Goal: Task Accomplishment & Management: Manage account settings

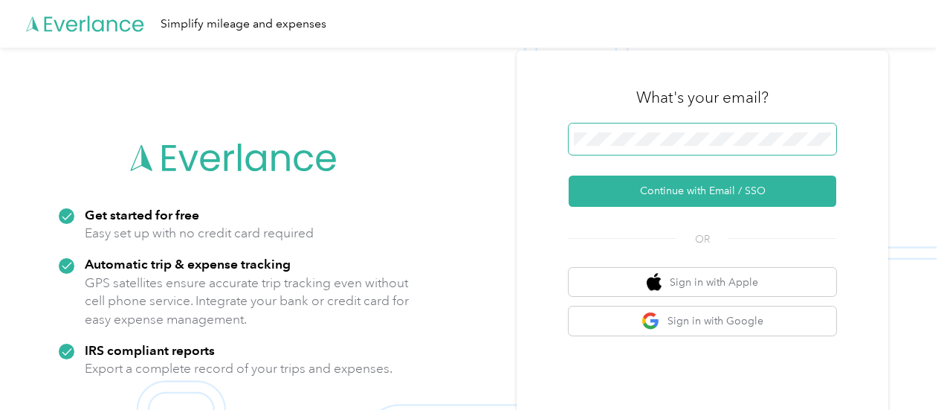
click at [727, 130] on span at bounding box center [703, 138] width 268 height 31
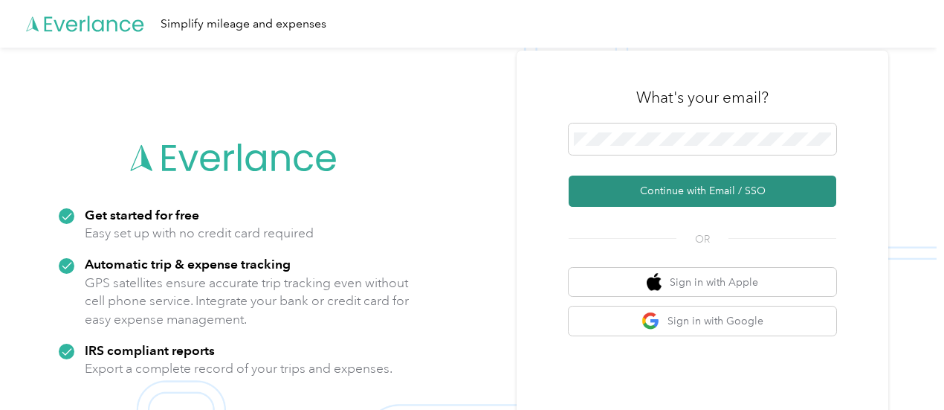
click at [700, 191] on button "Continue with Email / SSO" at bounding box center [703, 190] width 268 height 31
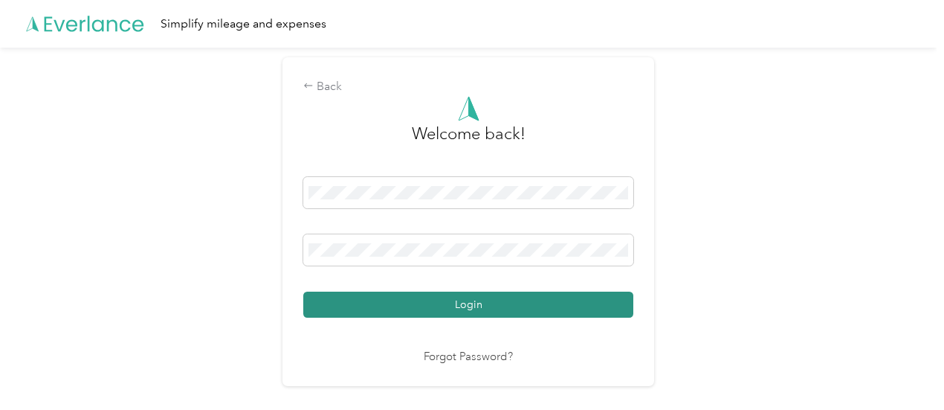
click at [568, 303] on button "Login" at bounding box center [468, 304] width 330 height 26
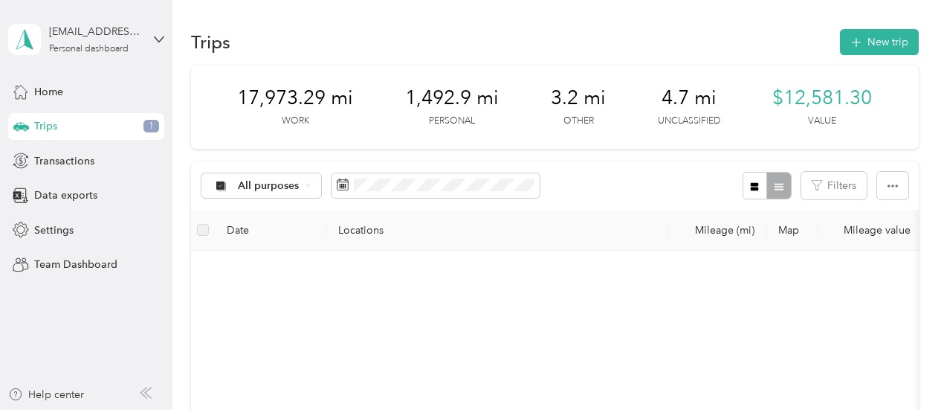
click at [308, 149] on div "17,973.29 mi Work 1,492.9 mi Personal 3.2 mi Other 4.7 mi Unclassified $12,581.…" at bounding box center [555, 106] width 728 height 83
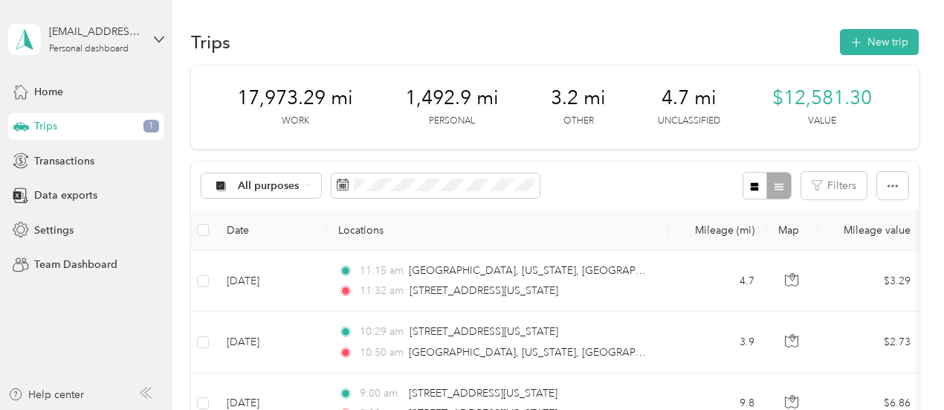
scroll to position [223, 0]
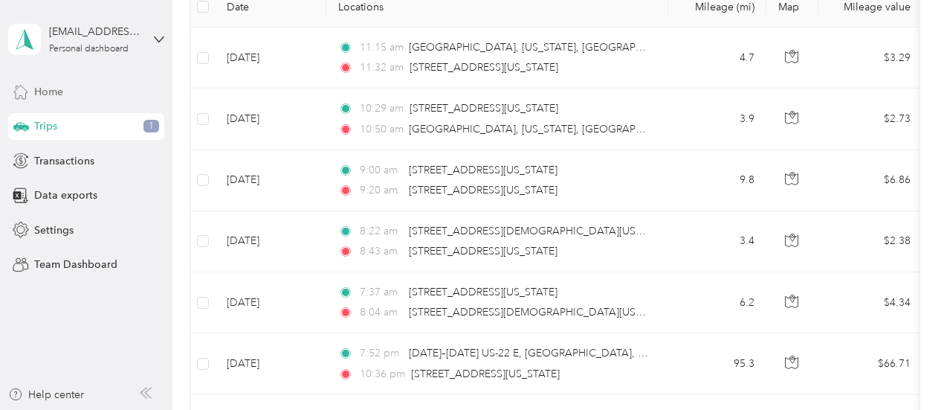
click at [55, 84] on span "Home" at bounding box center [48, 92] width 29 height 16
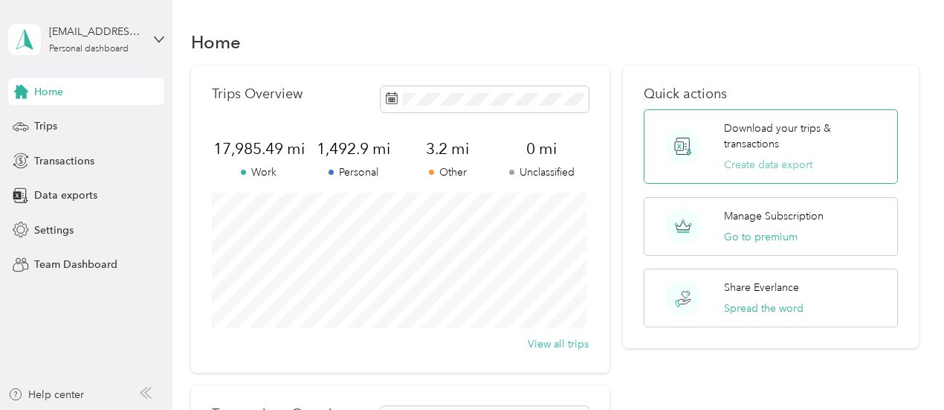
click at [761, 168] on button "Create data export" at bounding box center [768, 165] width 88 height 16
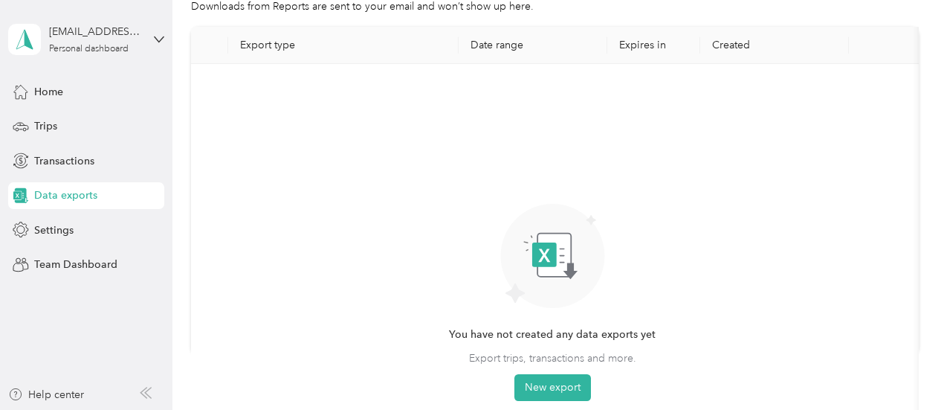
scroll to position [149, 0]
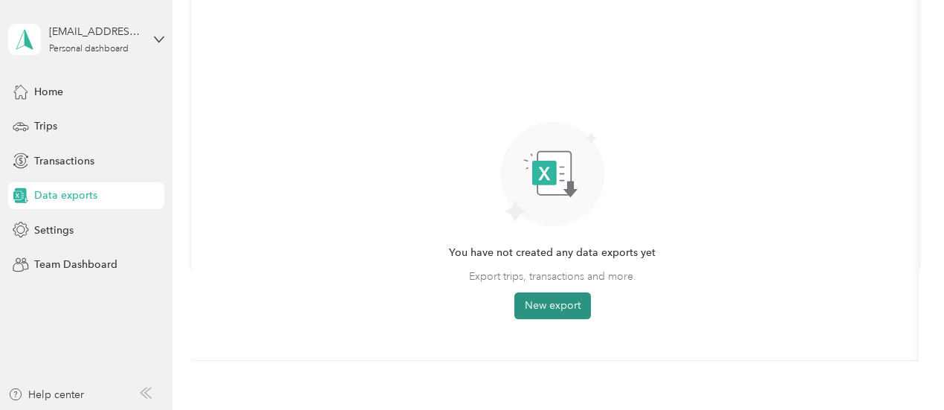
click at [550, 309] on button "New export" at bounding box center [553, 305] width 77 height 27
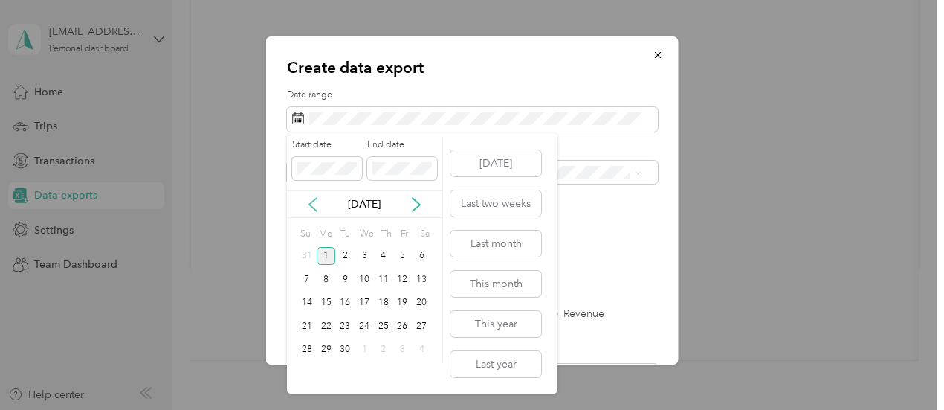
click at [318, 206] on icon at bounding box center [313, 204] width 15 height 15
click at [405, 258] on div "1" at bounding box center [402, 256] width 19 height 19
click at [313, 374] on div "31" at bounding box center [306, 373] width 19 height 19
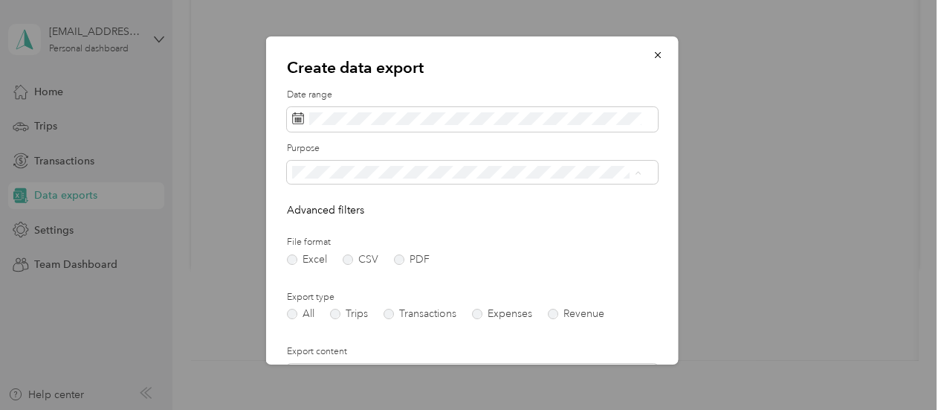
click at [330, 202] on div "All" at bounding box center [466, 198] width 339 height 16
click at [399, 260] on label "PDF" at bounding box center [412, 259] width 36 height 10
click at [340, 316] on label "Trips" at bounding box center [349, 314] width 38 height 10
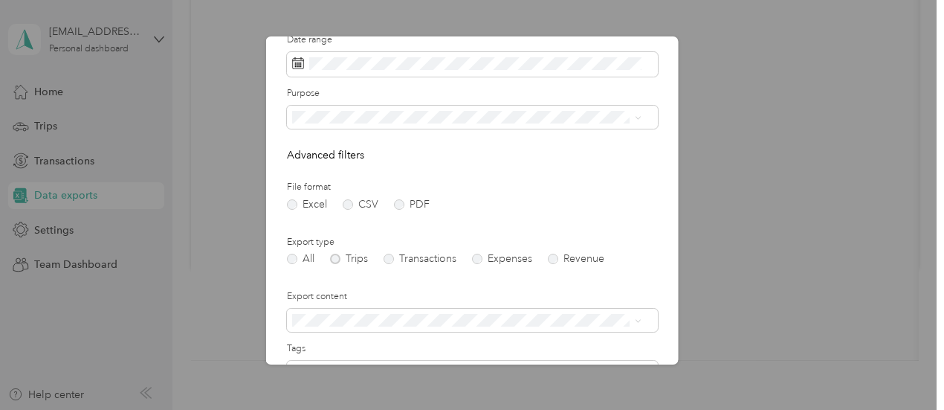
scroll to position [74, 0]
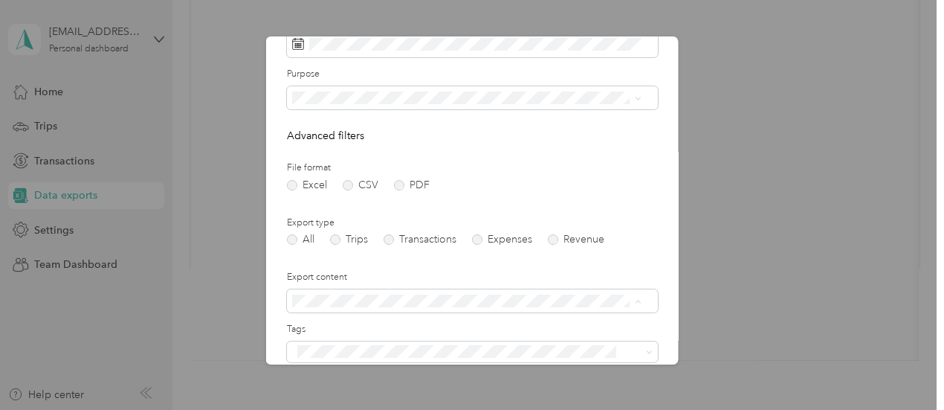
click at [373, 329] on div "Summary only" at bounding box center [466, 327] width 339 height 16
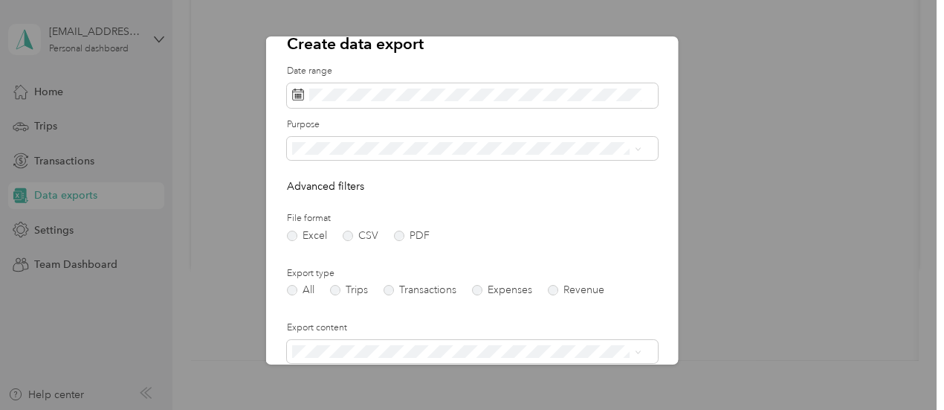
scroll to position [22, 0]
click at [315, 203] on span "Work" at bounding box center [309, 202] width 25 height 13
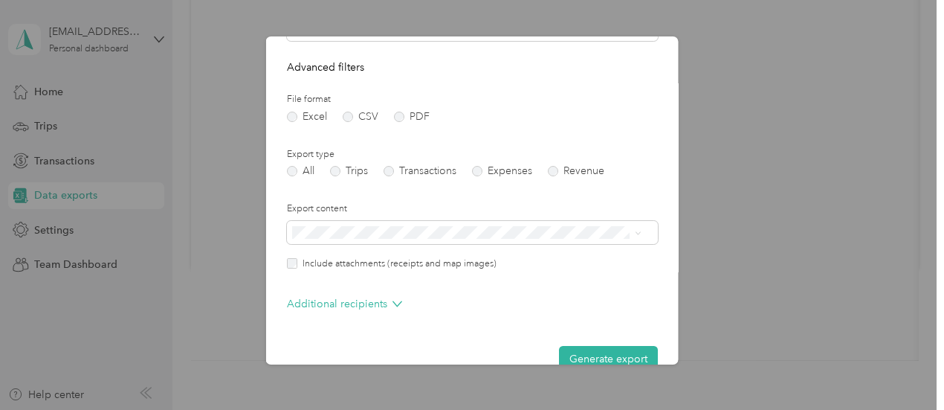
scroll to position [170, 0]
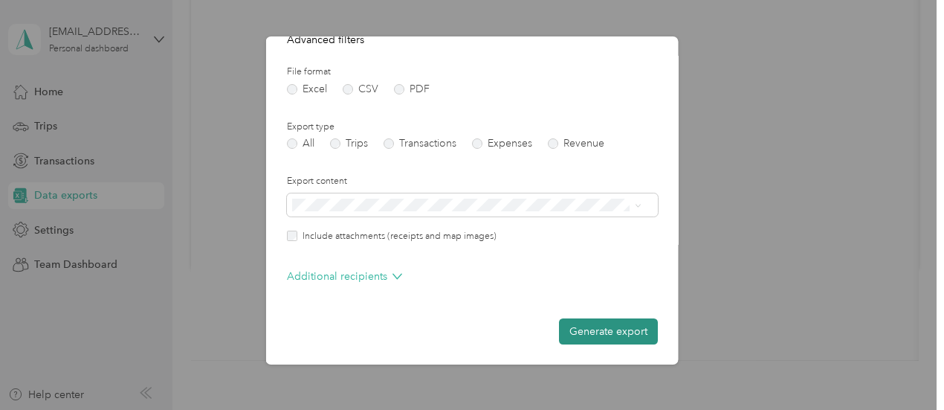
click at [617, 328] on button "Generate export" at bounding box center [608, 331] width 99 height 26
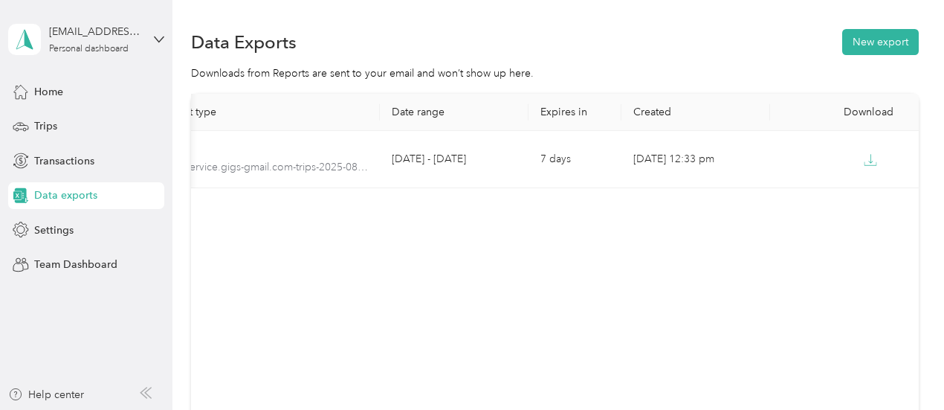
scroll to position [0, 83]
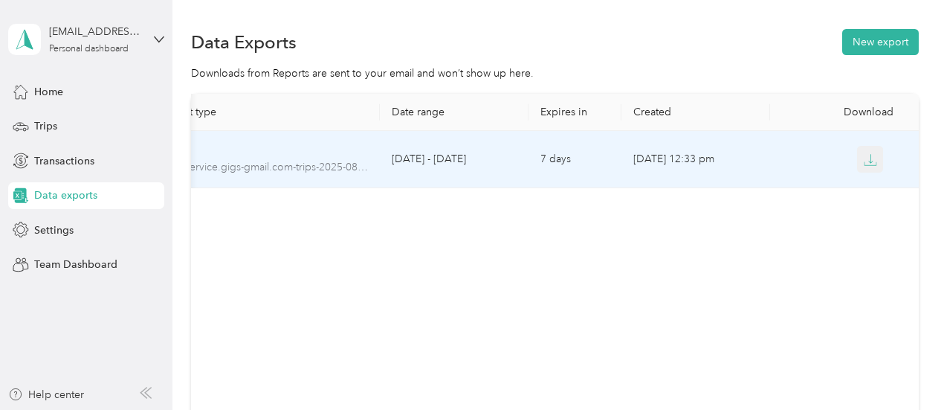
click at [876, 164] on button "button" at bounding box center [870, 159] width 27 height 27
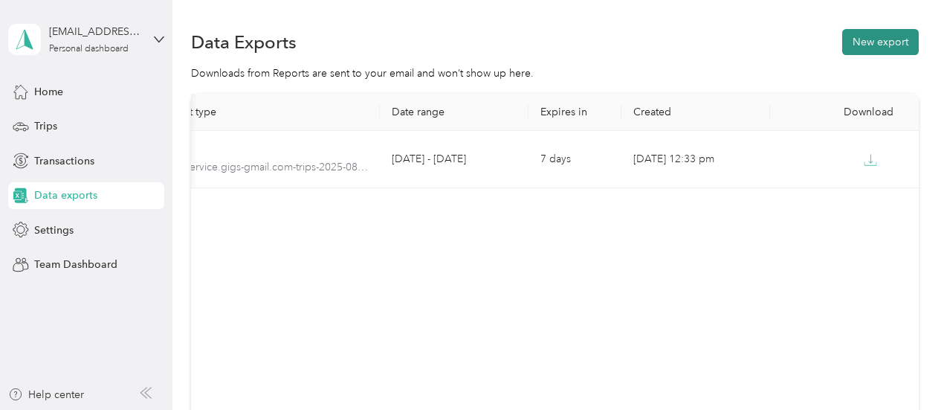
click at [898, 44] on button "New export" at bounding box center [880, 42] width 77 height 26
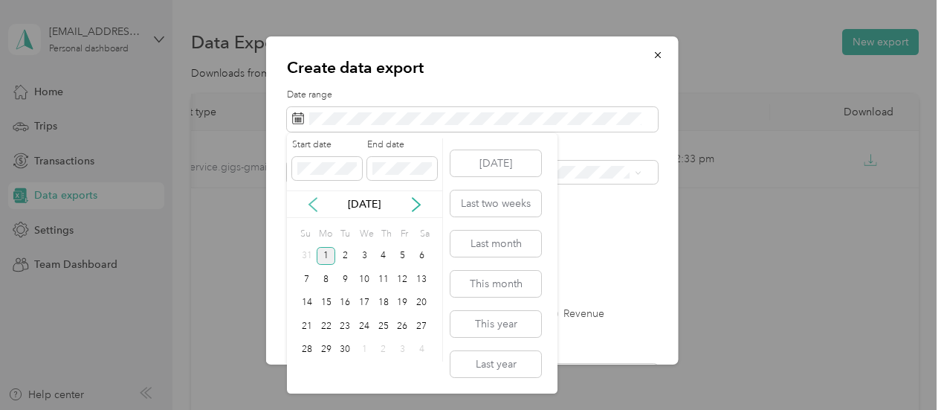
click at [314, 204] on icon at bounding box center [313, 204] width 15 height 15
click at [407, 254] on div "1" at bounding box center [402, 256] width 19 height 19
click at [309, 372] on div "31" at bounding box center [306, 373] width 19 height 19
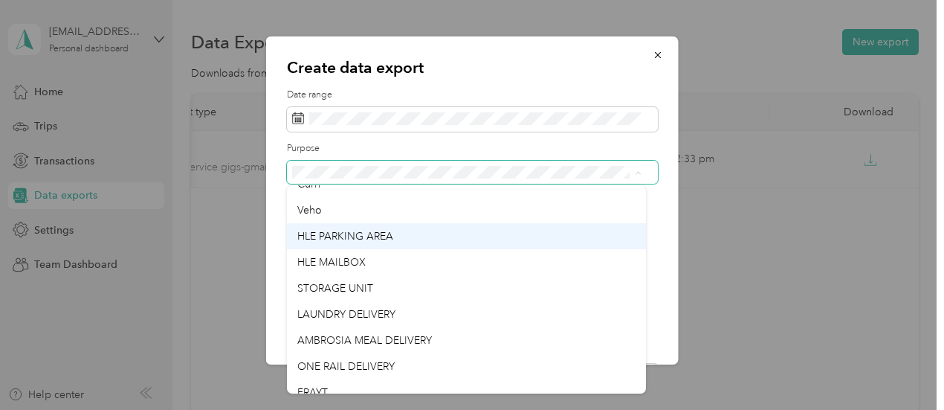
scroll to position [0, 0]
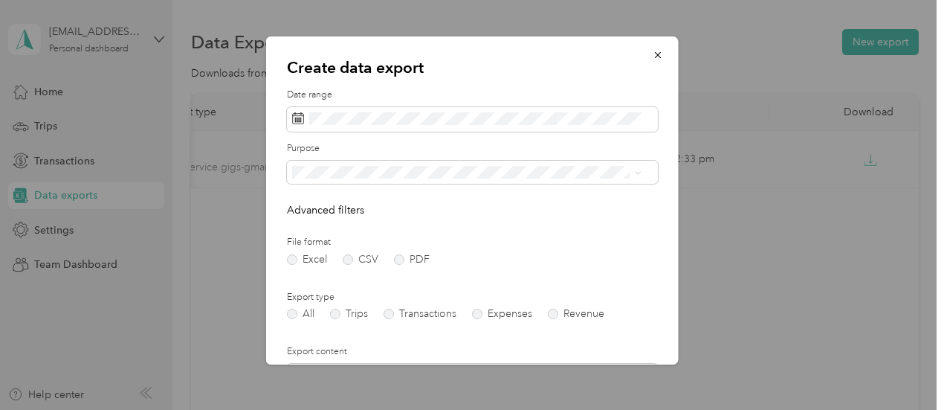
click at [373, 196] on div "All" at bounding box center [466, 198] width 339 height 16
click at [347, 222] on div "Work" at bounding box center [466, 224] width 339 height 16
click at [556, 317] on label "Revenue" at bounding box center [576, 314] width 57 height 10
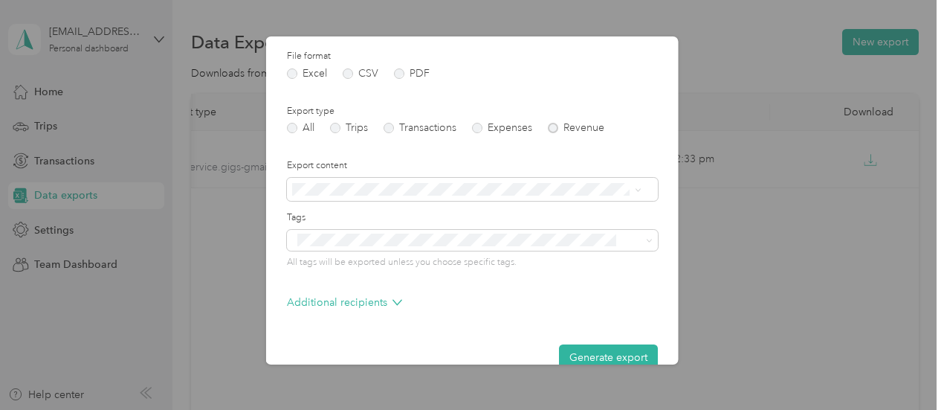
scroll to position [193, 0]
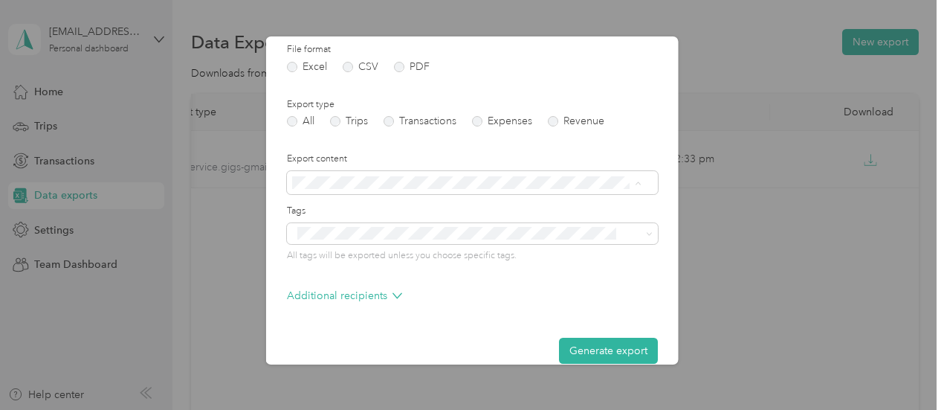
click at [436, 212] on li "Summary only" at bounding box center [467, 209] width 360 height 26
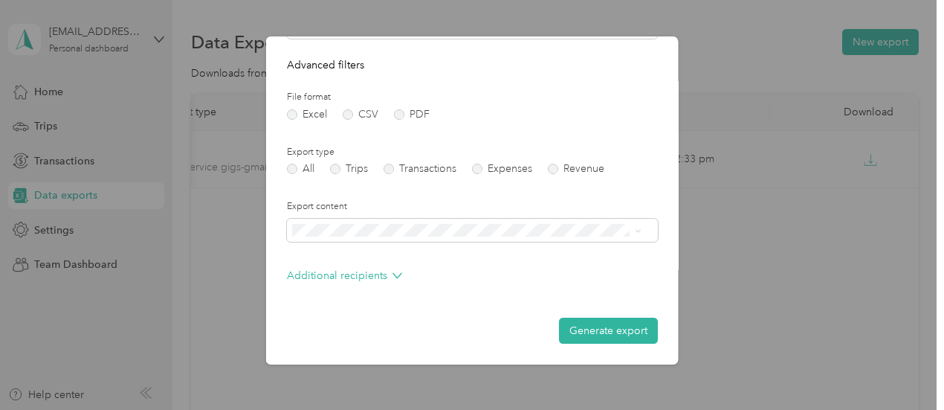
scroll to position [144, 0]
click at [402, 120] on form "Date range Purpose Advanced filters File format Excel CSV PDF Export type All T…" at bounding box center [472, 144] width 371 height 400
click at [399, 117] on label "PDF" at bounding box center [412, 115] width 36 height 10
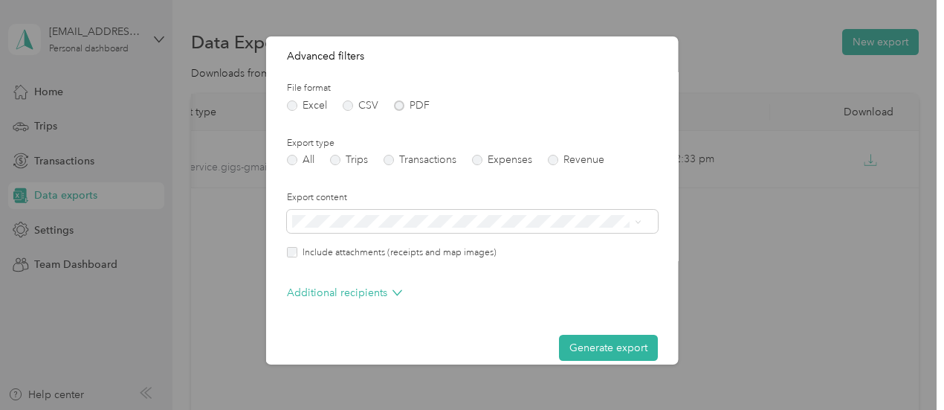
scroll to position [170, 0]
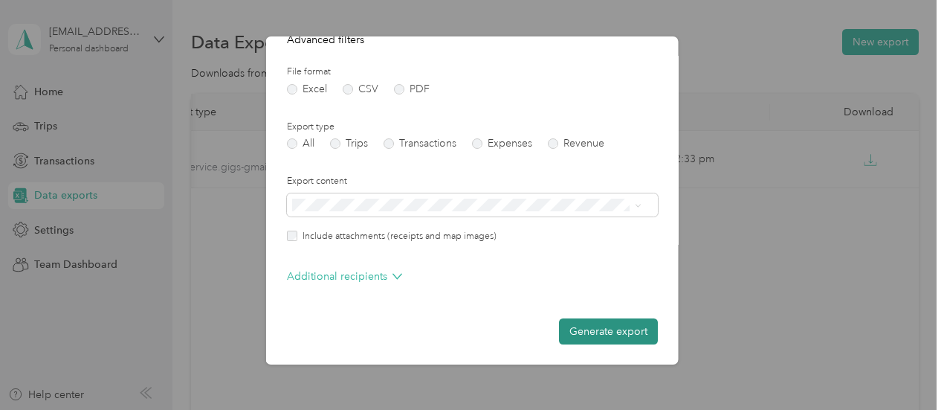
click at [628, 329] on button "Generate export" at bounding box center [608, 331] width 99 height 26
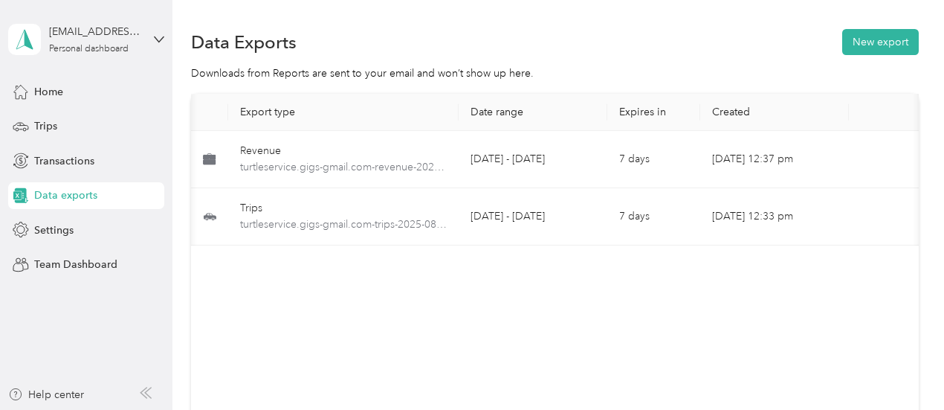
scroll to position [0, 83]
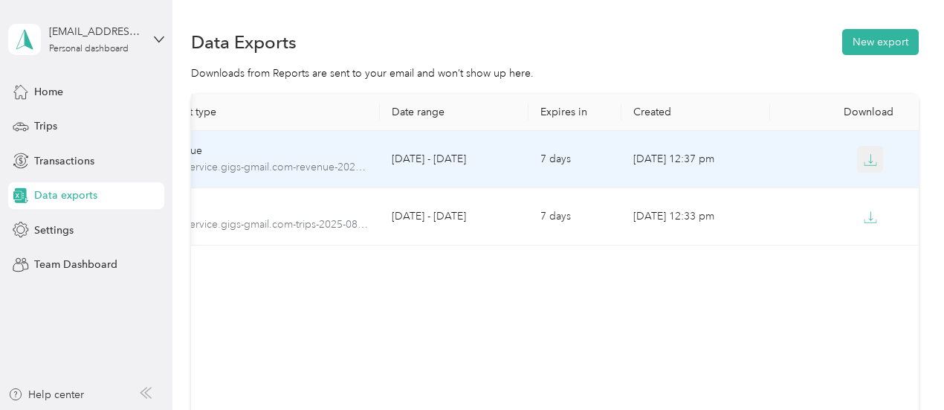
click at [873, 164] on button "button" at bounding box center [870, 159] width 27 height 27
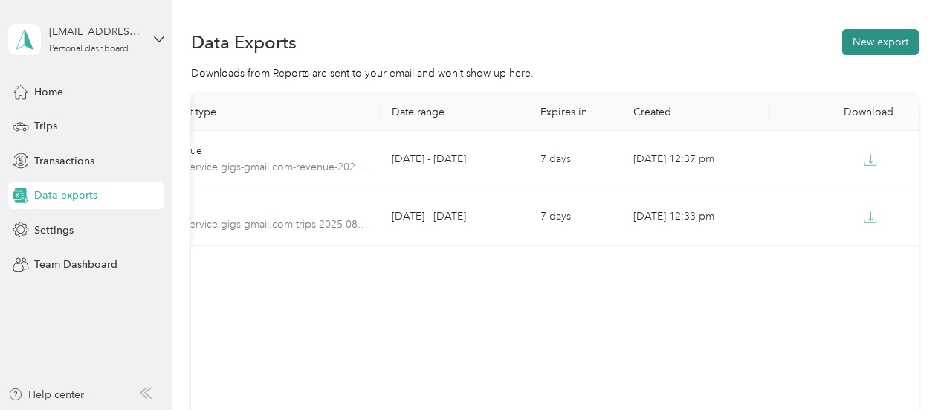
click at [880, 38] on button "New export" at bounding box center [880, 42] width 77 height 26
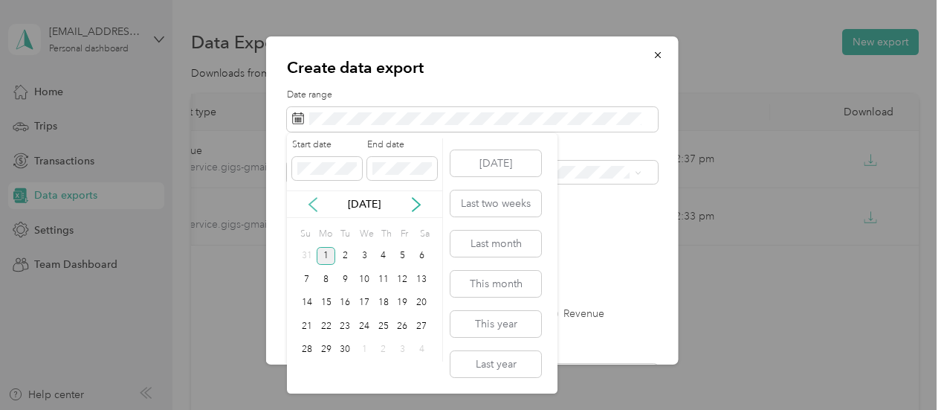
click at [315, 210] on icon at bounding box center [312, 204] width 7 height 13
click at [399, 255] on div "1" at bounding box center [402, 256] width 19 height 19
click at [306, 368] on div "31" at bounding box center [306, 373] width 19 height 19
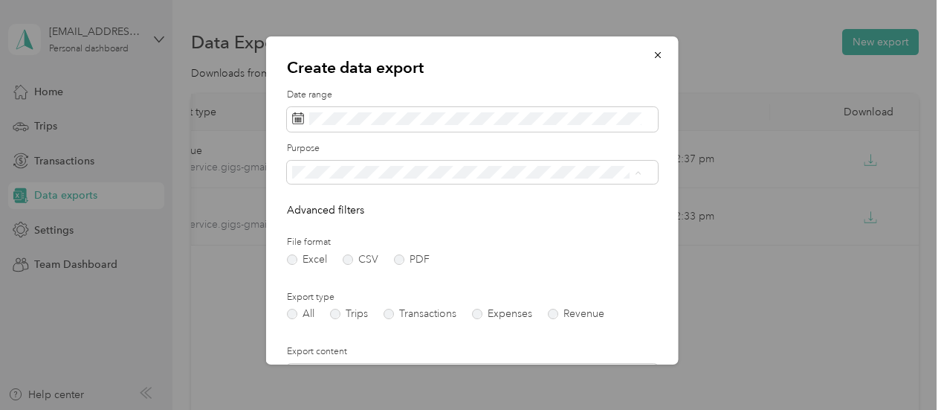
click at [381, 149] on label "Purpose" at bounding box center [472, 148] width 371 height 13
click at [479, 318] on label "Expenses" at bounding box center [502, 314] width 60 height 10
click at [406, 256] on label "PDF" at bounding box center [412, 259] width 36 height 10
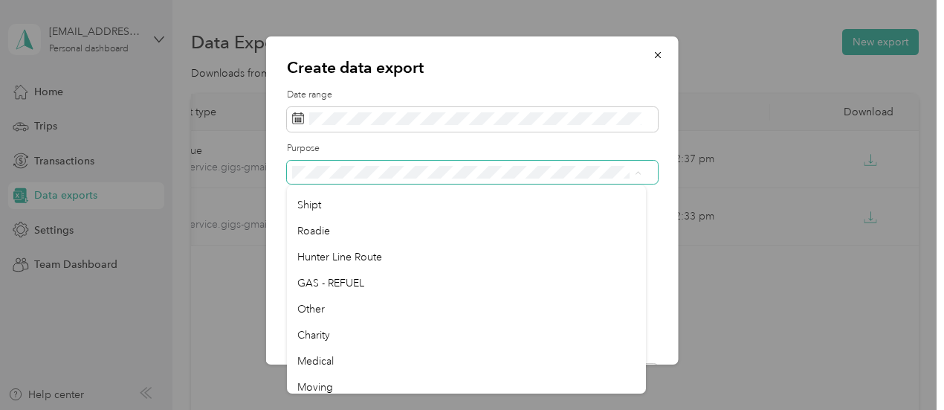
scroll to position [372, 0]
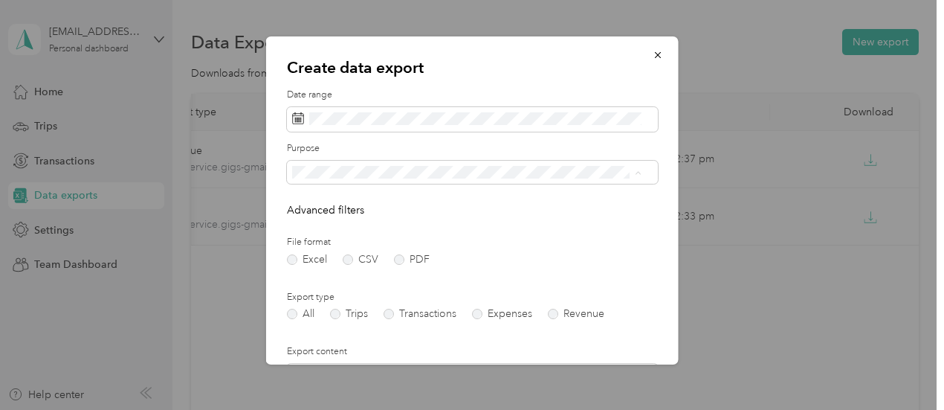
click at [386, 265] on div "GAS - REFUEL" at bounding box center [466, 269] width 339 height 16
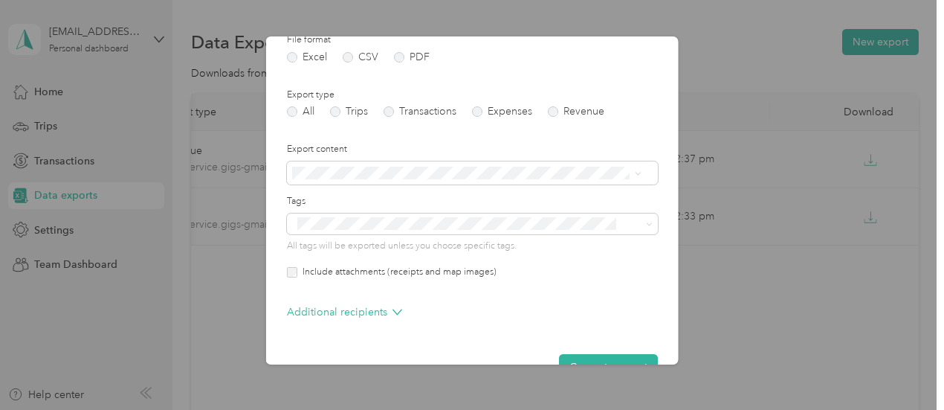
scroll to position [238, 0]
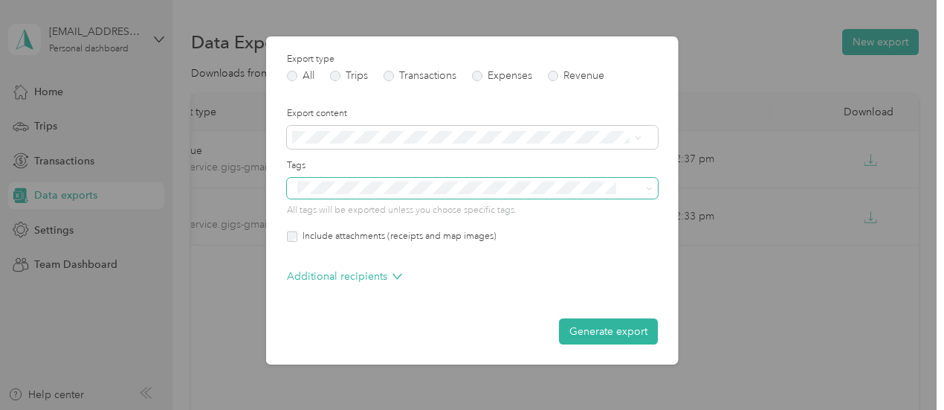
click at [617, 193] on span at bounding box center [462, 188] width 341 height 16
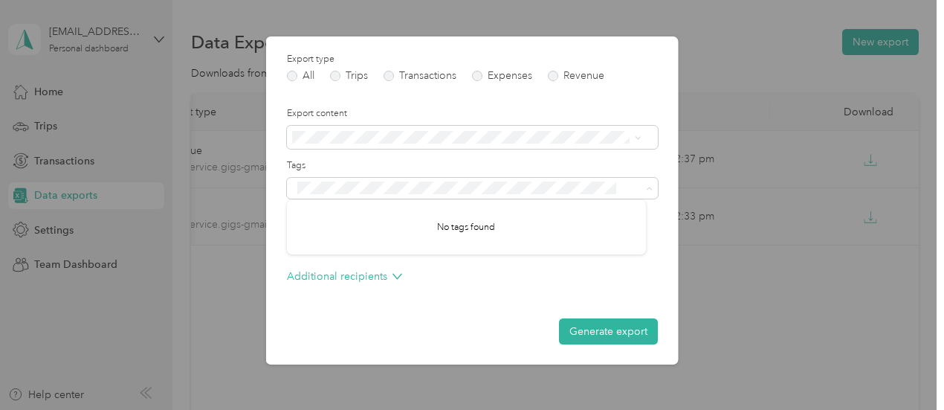
click at [616, 327] on button "Generate export" at bounding box center [608, 331] width 99 height 26
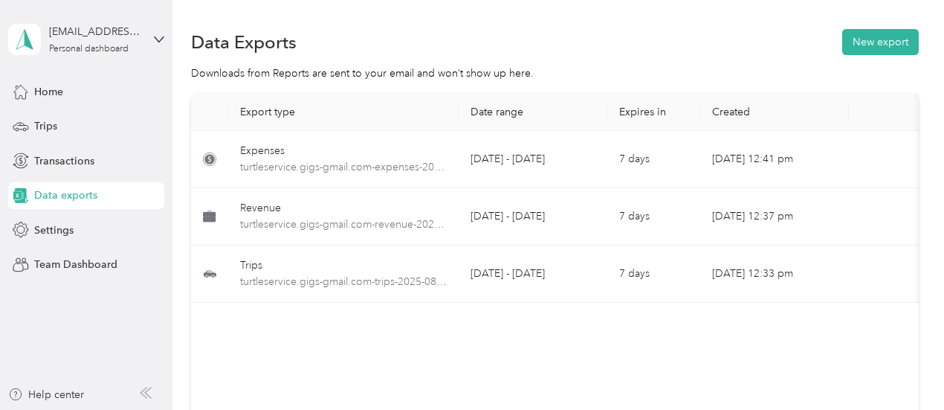
scroll to position [0, 83]
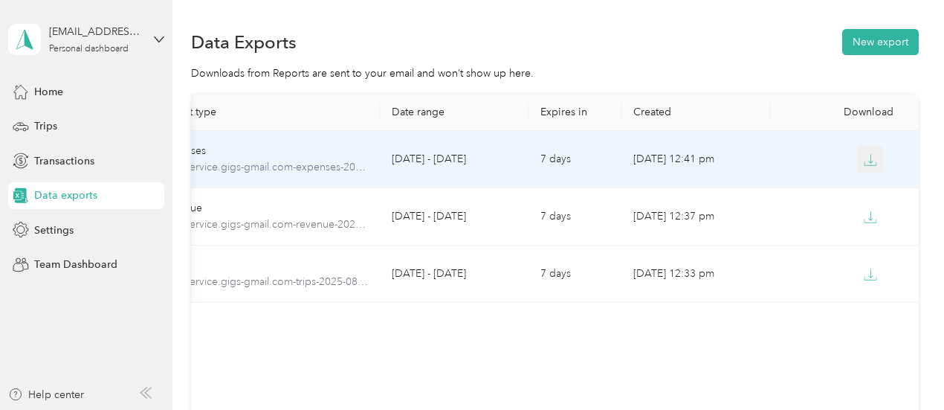
click at [870, 163] on icon "button" at bounding box center [870, 159] width 13 height 13
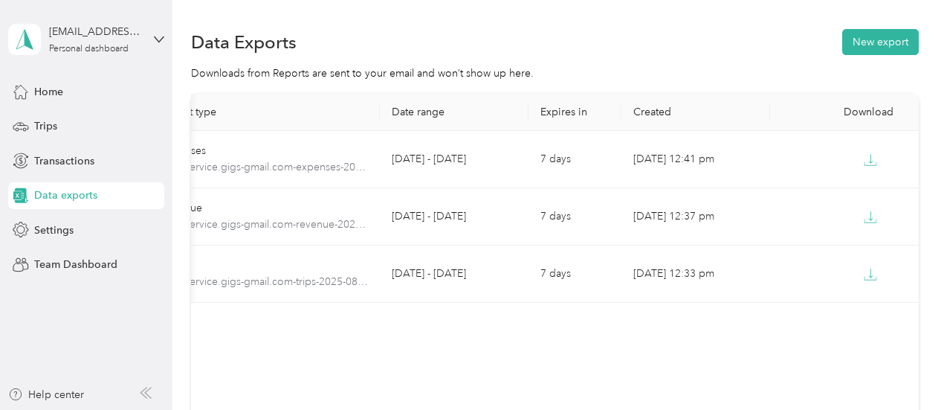
scroll to position [0, 0]
click at [76, 336] on aside "[EMAIL_ADDRESS][DOMAIN_NAME] Personal dashboard Home Trips Transactions Data ex…" at bounding box center [86, 205] width 173 height 410
click at [155, 41] on icon at bounding box center [159, 39] width 10 height 10
click at [59, 126] on div "Log out" at bounding box center [165, 122] width 292 height 26
